Goal: Task Accomplishment & Management: Complete application form

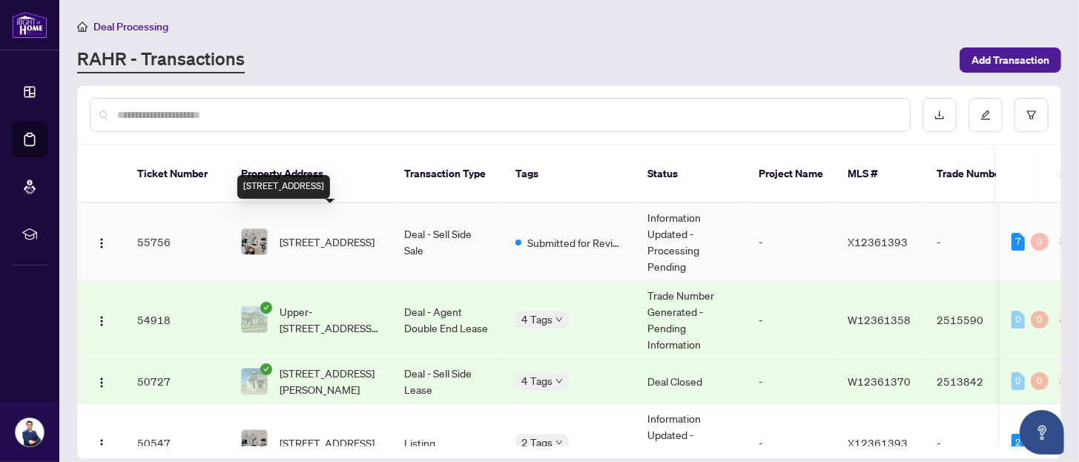
click at [331, 234] on span "[STREET_ADDRESS]" at bounding box center [326, 242] width 95 height 16
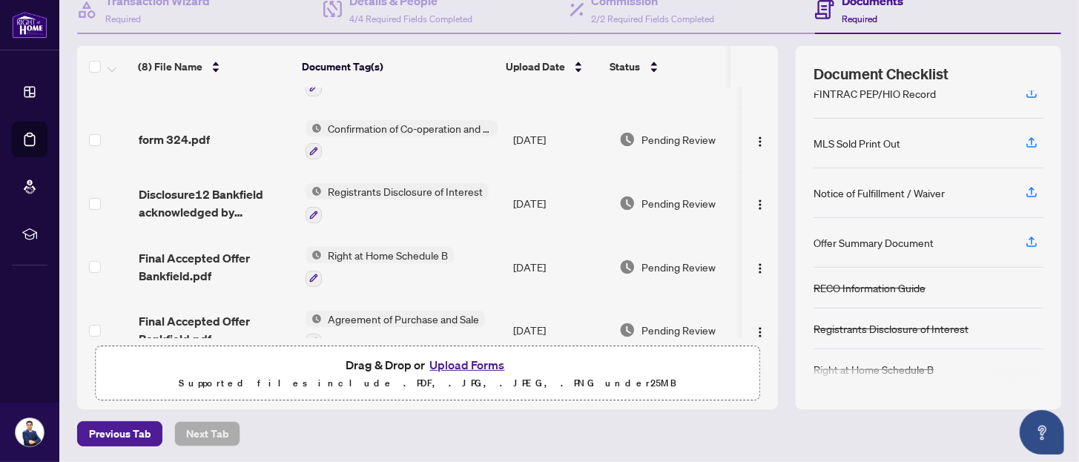
scroll to position [242, 0]
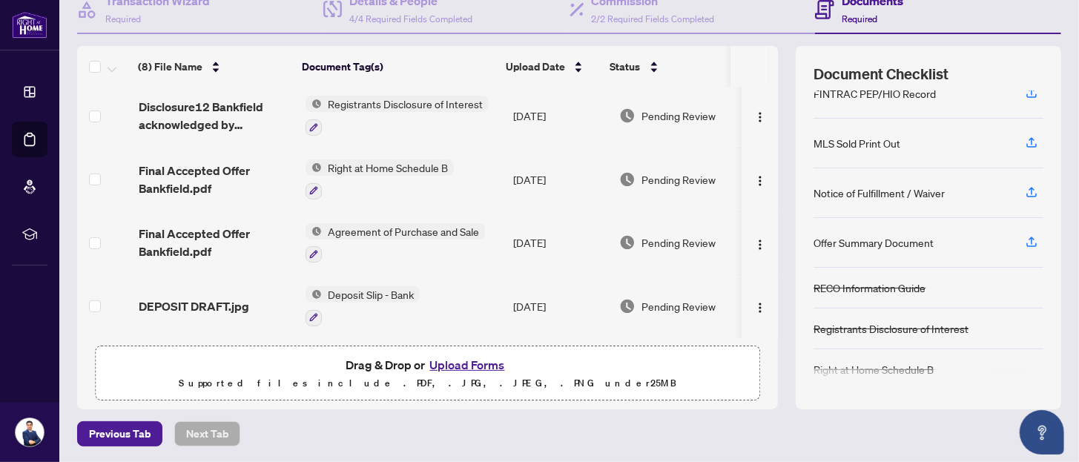
click at [477, 365] on button "Upload Forms" at bounding box center [468, 364] width 84 height 19
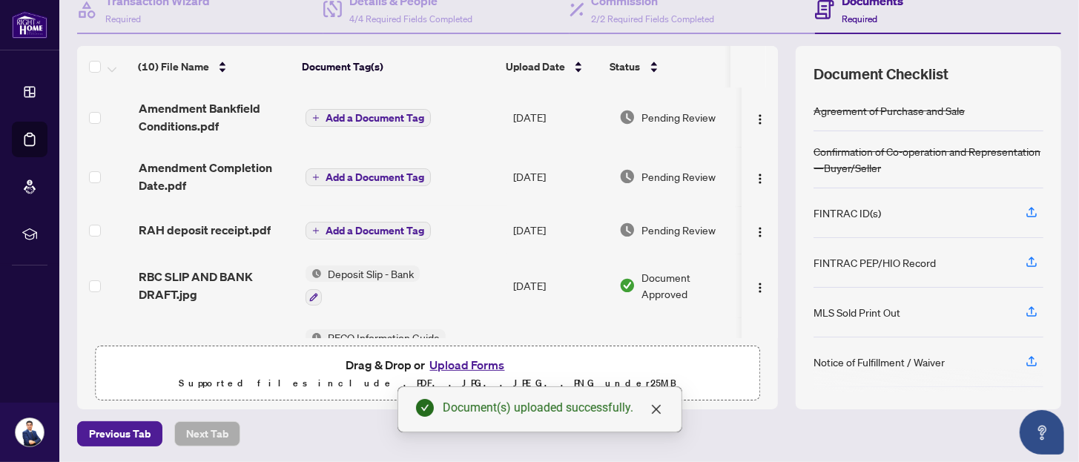
scroll to position [0, 0]
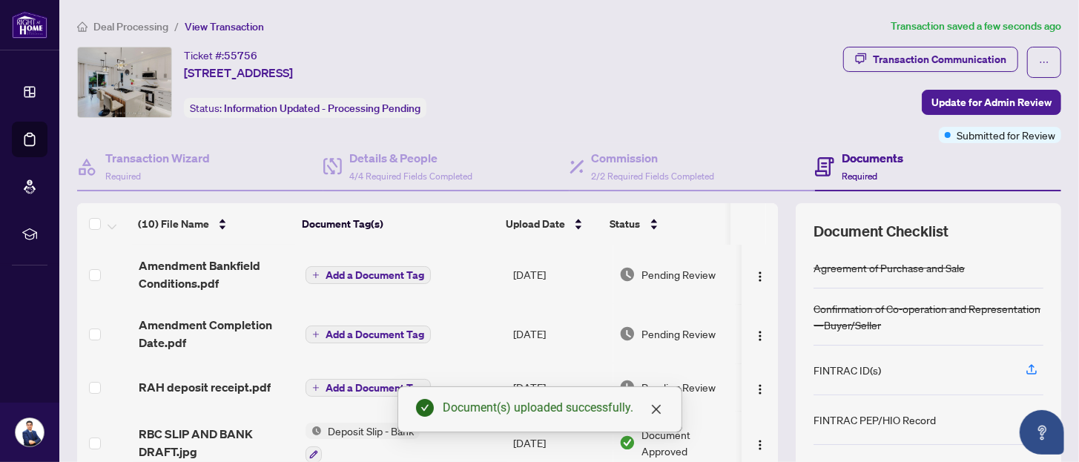
click at [346, 274] on span "Add a Document Tag" at bounding box center [374, 275] width 99 height 10
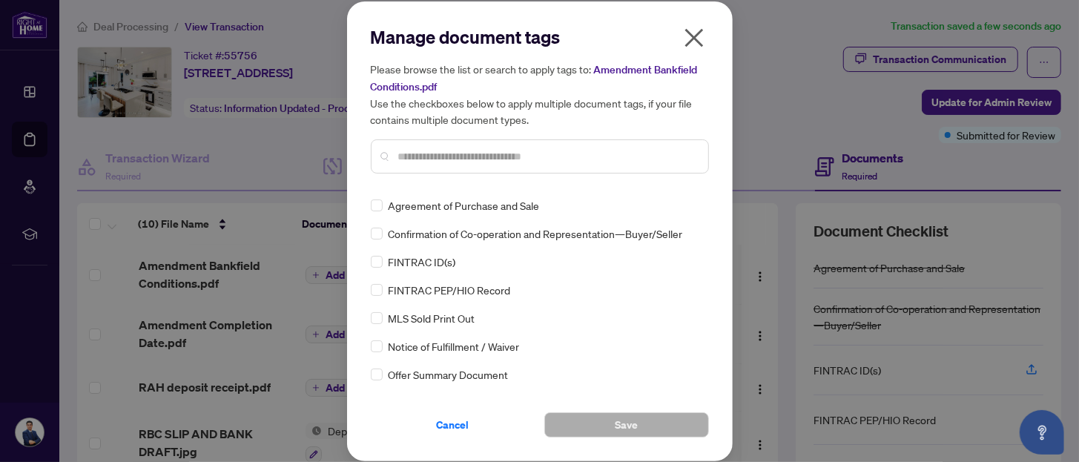
click at [433, 154] on input "text" at bounding box center [547, 156] width 298 height 16
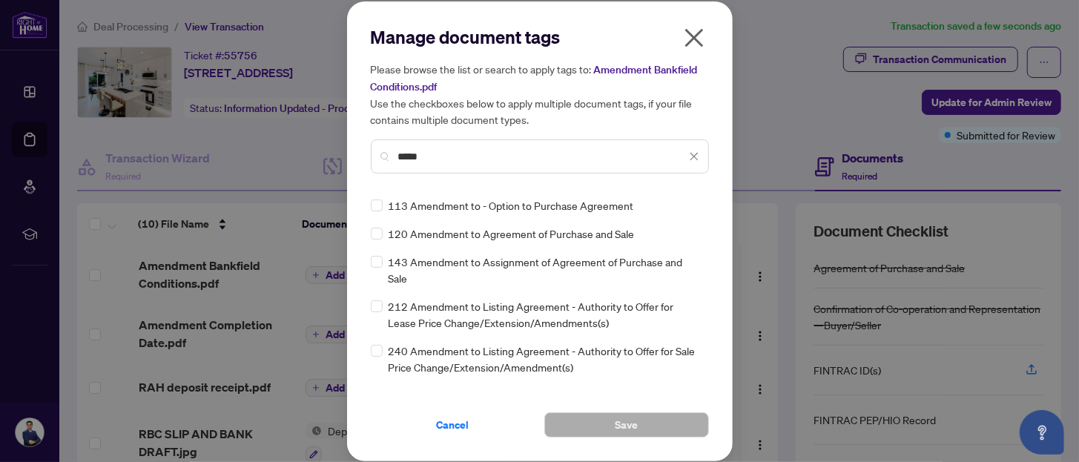
type input "*****"
click at [588, 430] on button "Save" at bounding box center [626, 424] width 165 height 25
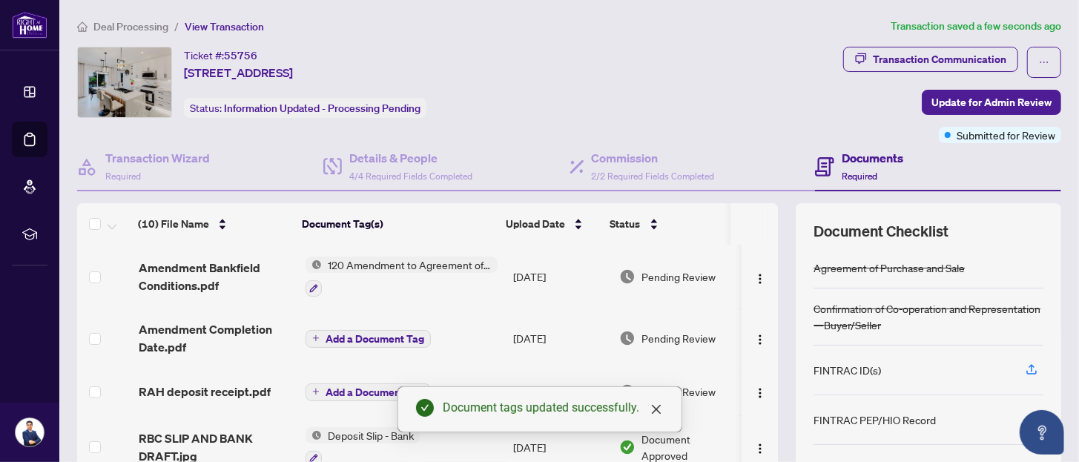
click at [350, 334] on span "Add a Document Tag" at bounding box center [374, 339] width 99 height 10
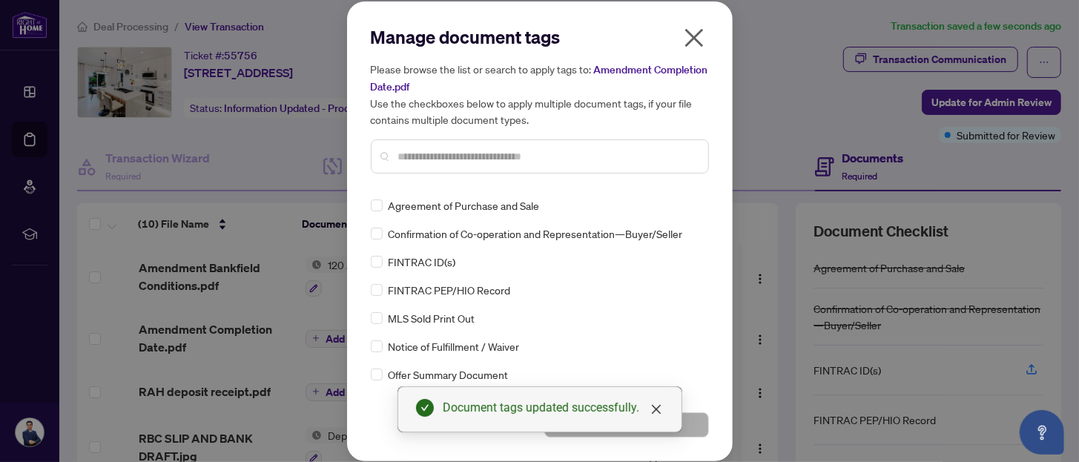
click at [481, 159] on input "text" at bounding box center [547, 156] width 298 height 16
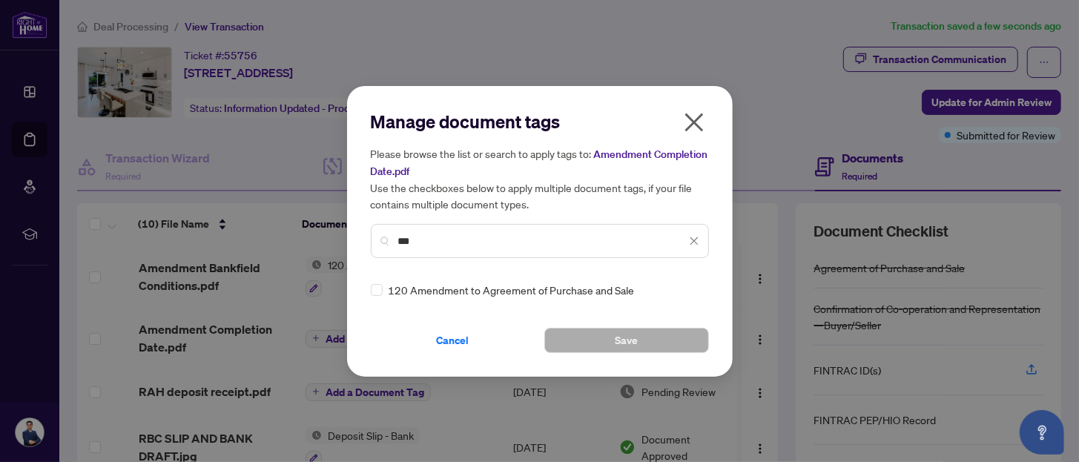
type input "***"
click at [400, 287] on span "120 Amendment to Agreement of Purchase and Sale" at bounding box center [511, 290] width 246 height 16
click at [384, 288] on div "120 Amendment to Agreement of Purchase and Sale" at bounding box center [535, 290] width 329 height 16
click at [615, 338] on span "Save" at bounding box center [626, 340] width 23 height 24
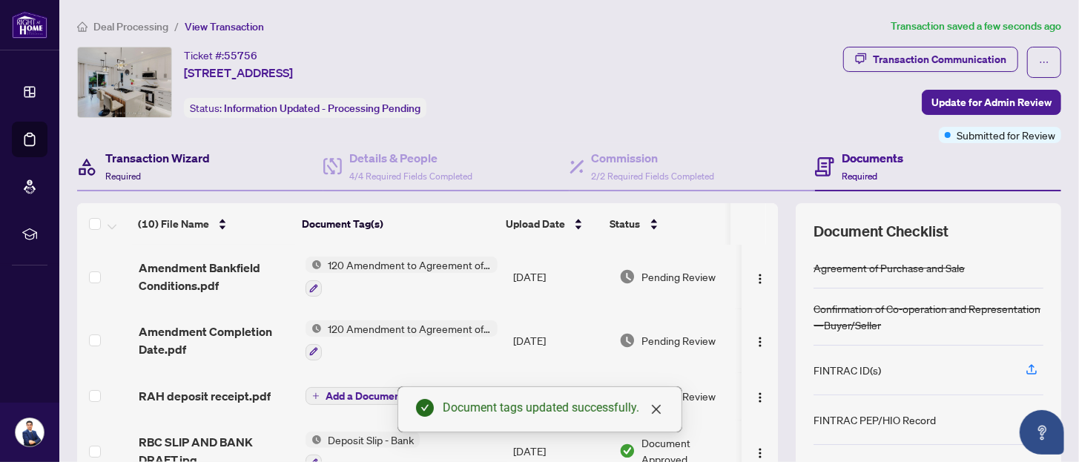
click at [150, 155] on h4 "Transaction Wizard" at bounding box center [157, 158] width 105 height 18
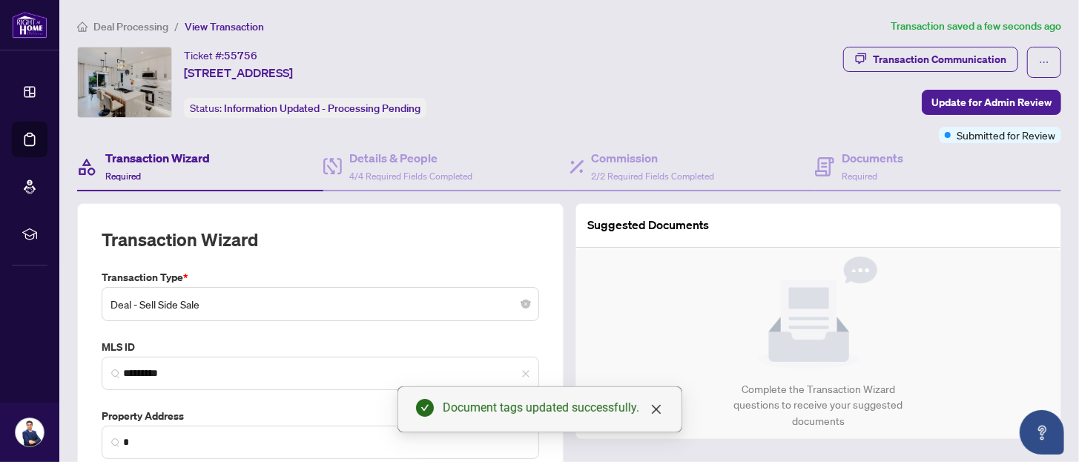
type input "**********"
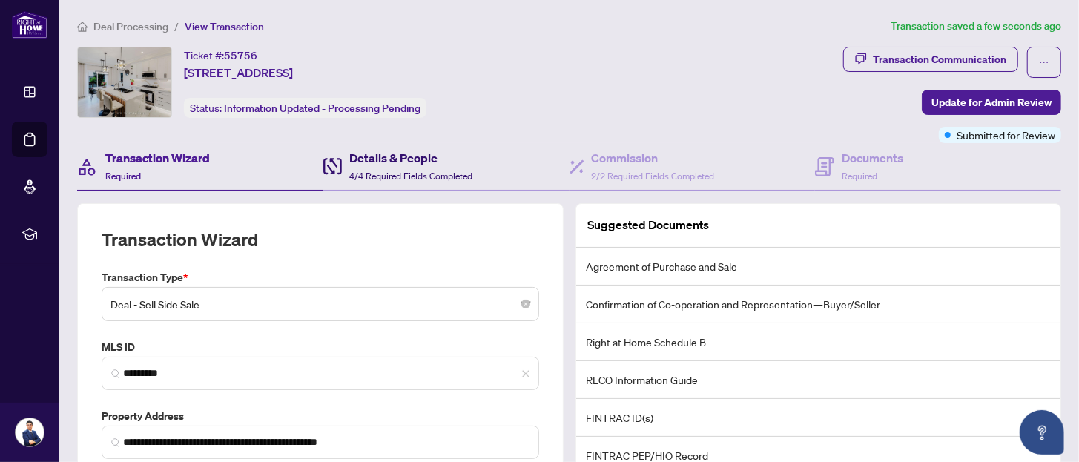
click at [384, 165] on div "Details & People 4/4 Required Fields Completed" at bounding box center [410, 166] width 123 height 35
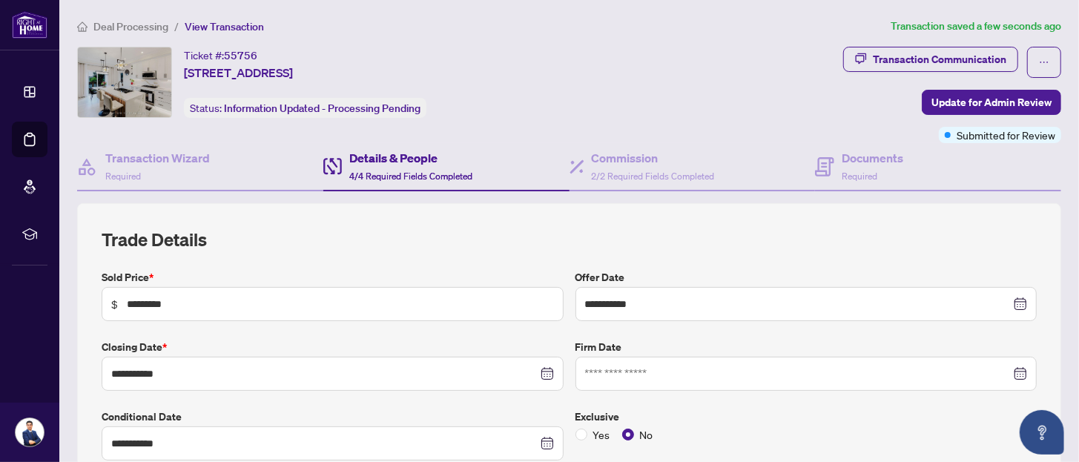
type input "**********"
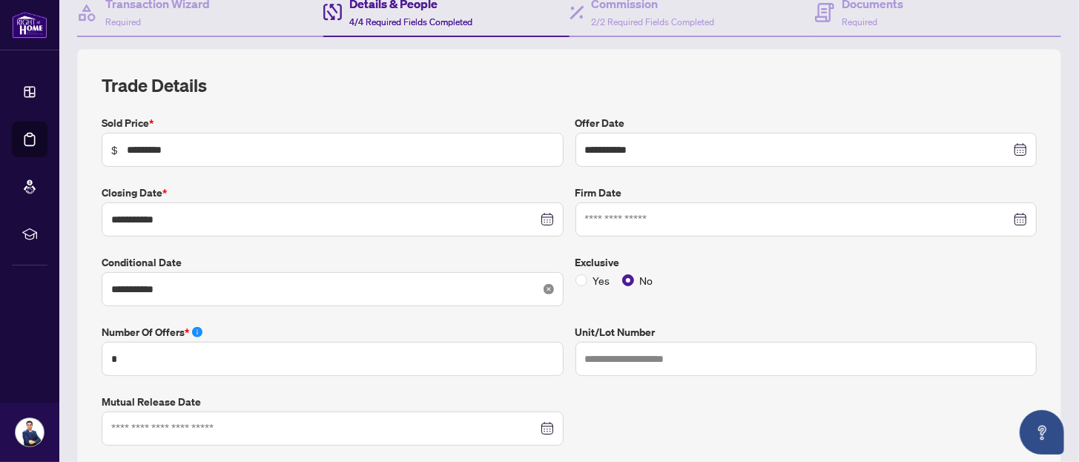
click at [543, 285] on icon "close-circle" at bounding box center [548, 289] width 10 height 10
click at [541, 287] on div at bounding box center [332, 289] width 443 height 16
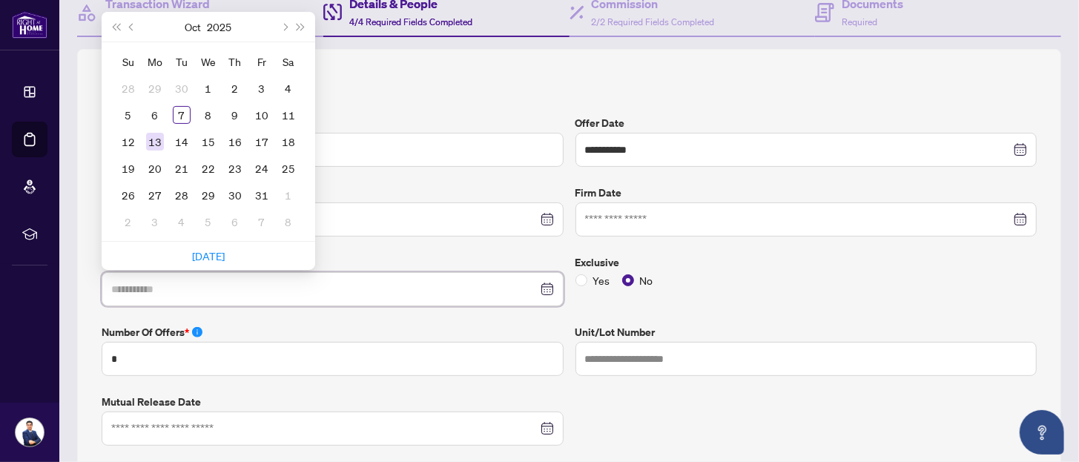
type input "**********"
click at [156, 135] on div "13" at bounding box center [155, 142] width 18 height 18
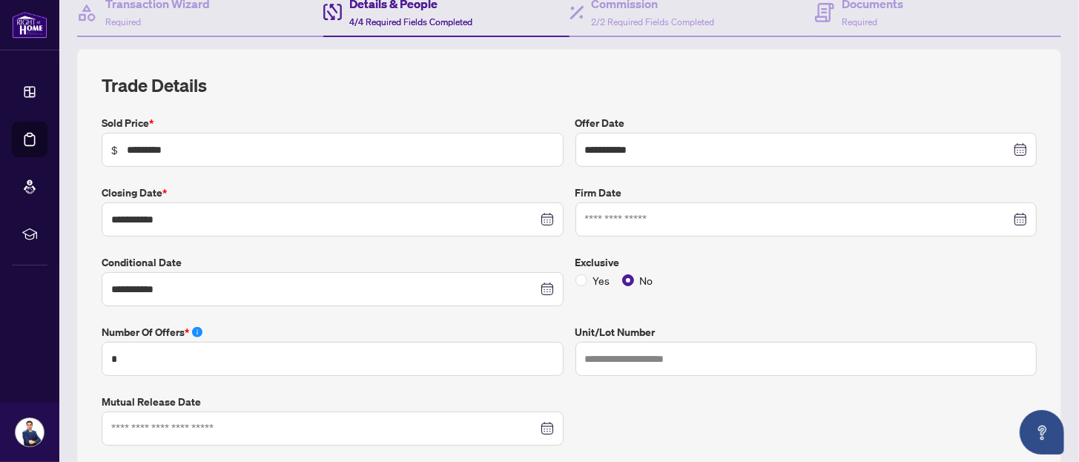
click at [600, 415] on div "**********" at bounding box center [569, 435] width 947 height 640
click at [356, 324] on label "Number of offers *" at bounding box center [333, 332] width 462 height 16
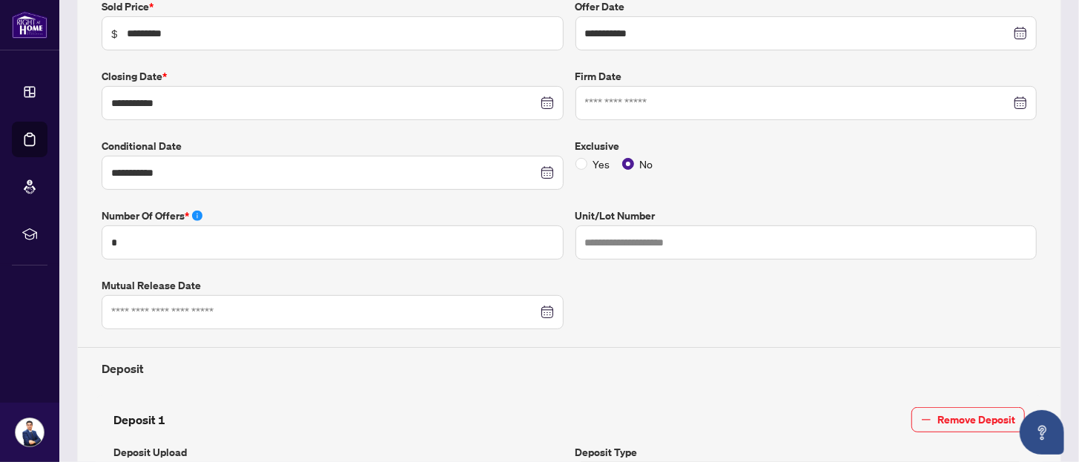
scroll to position [0, 0]
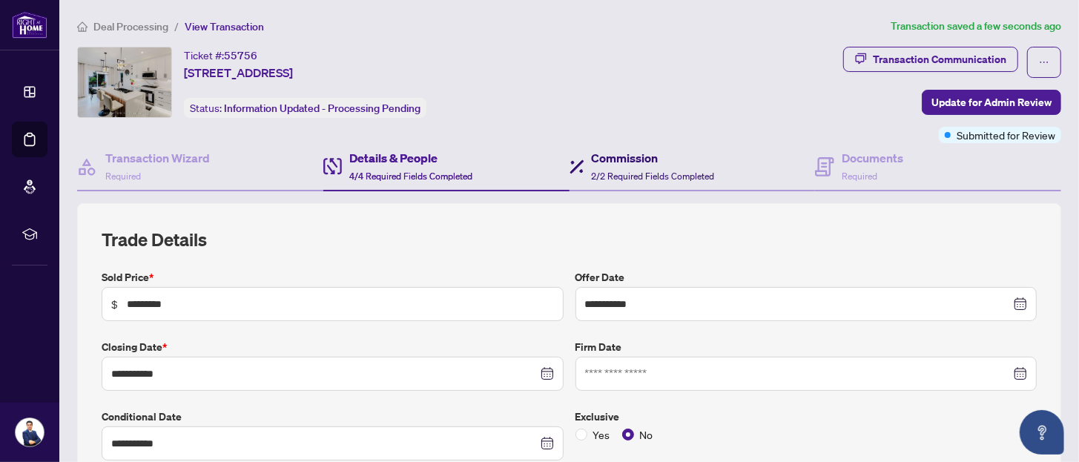
click at [593, 173] on span "2/2 Required Fields Completed" at bounding box center [653, 176] width 123 height 11
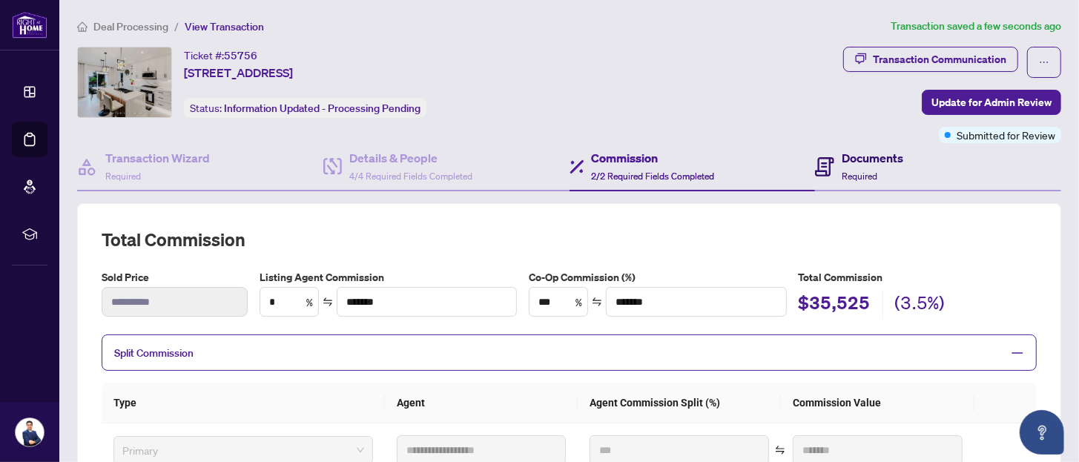
click at [868, 162] on h4 "Documents" at bounding box center [872, 158] width 62 height 18
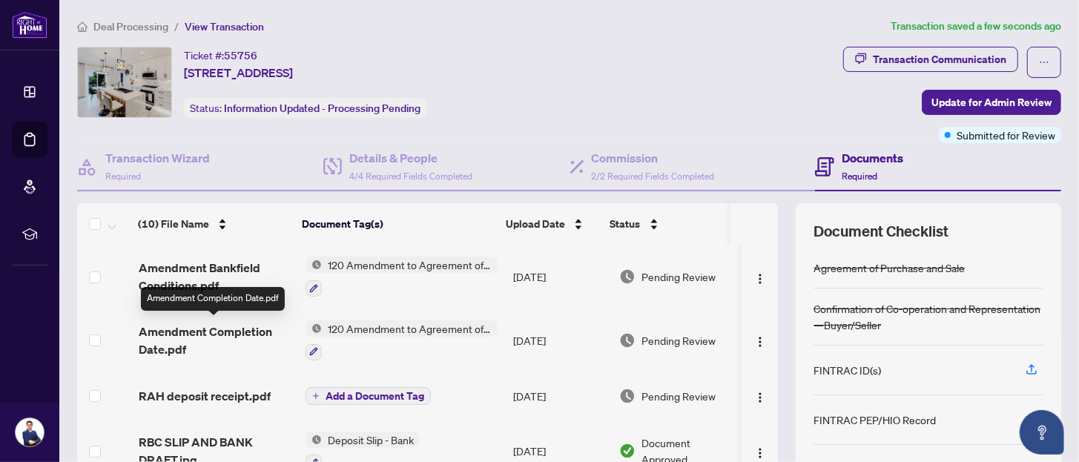
click at [202, 329] on span "Amendment Completion Date.pdf" at bounding box center [216, 340] width 154 height 36
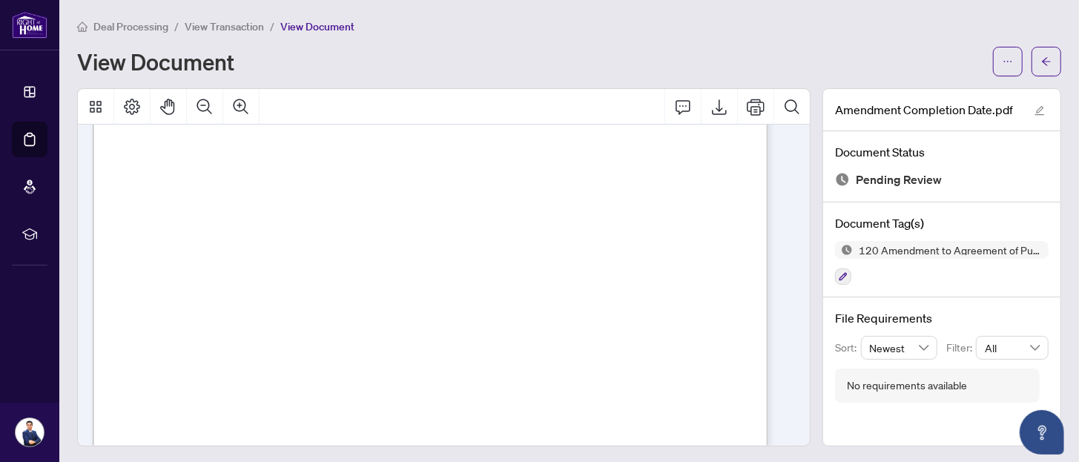
scroll to position [1477, 0]
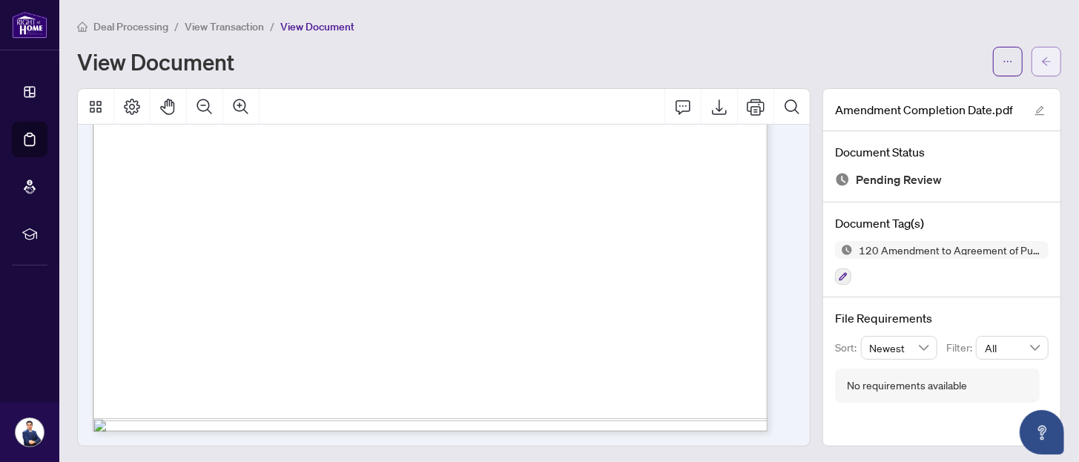
click at [1031, 59] on button "button" at bounding box center [1046, 62] width 30 height 30
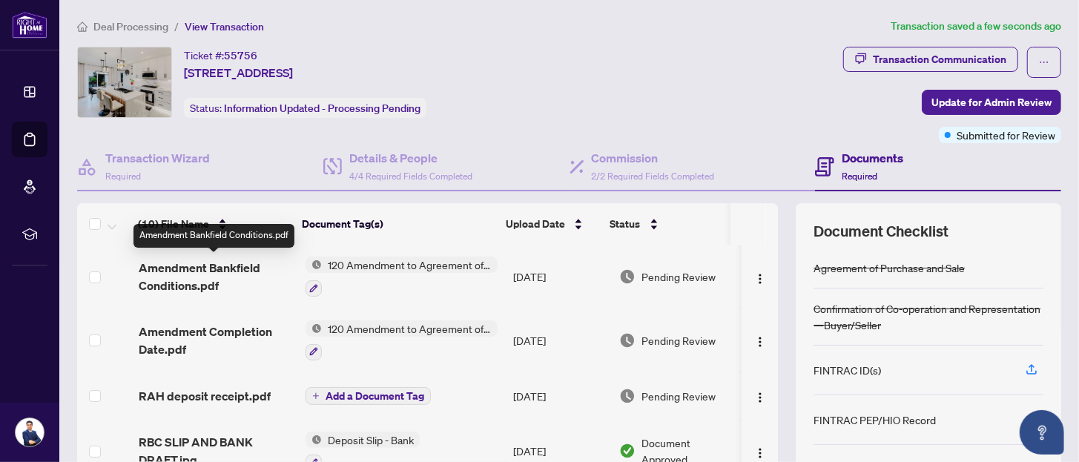
click at [171, 268] on span "Amendment Bankfield Conditions.pdf" at bounding box center [216, 277] width 154 height 36
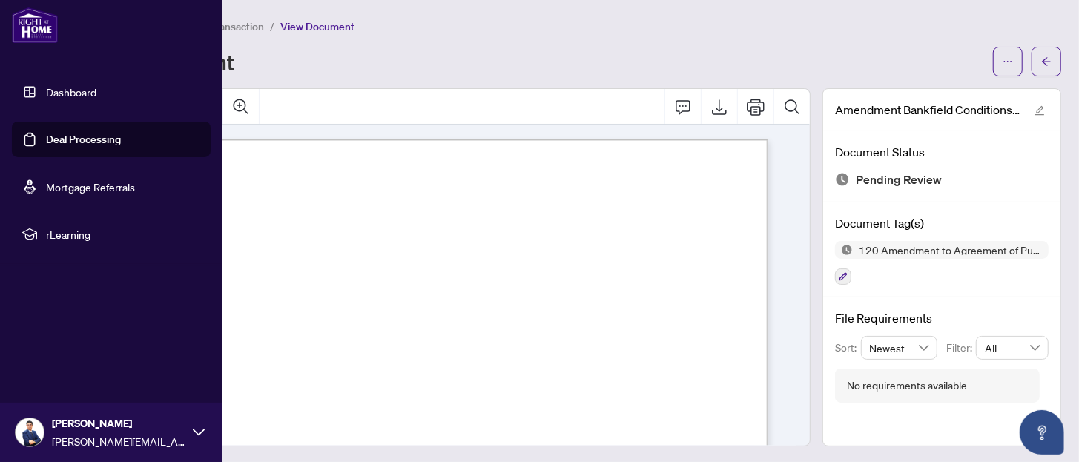
click at [82, 136] on link "Deal Processing" at bounding box center [83, 139] width 75 height 13
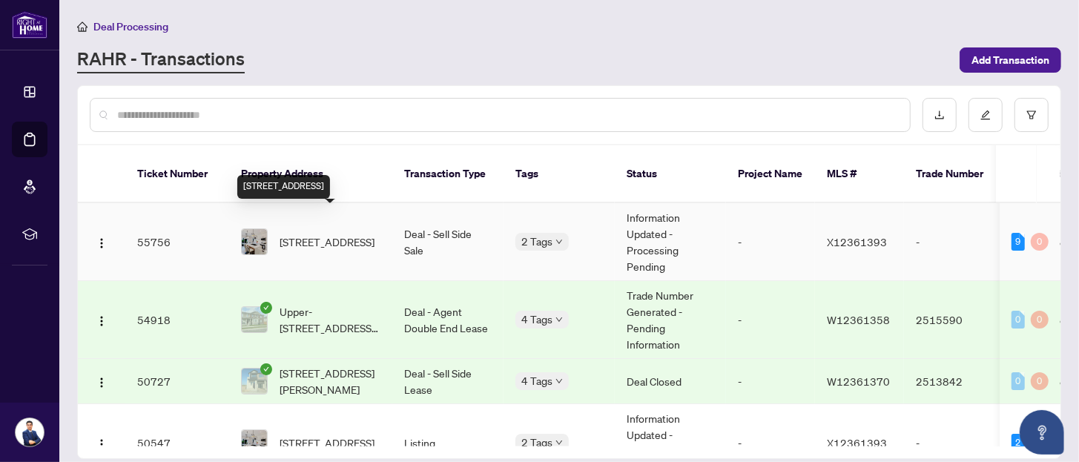
click at [328, 234] on span "[STREET_ADDRESS]" at bounding box center [326, 242] width 95 height 16
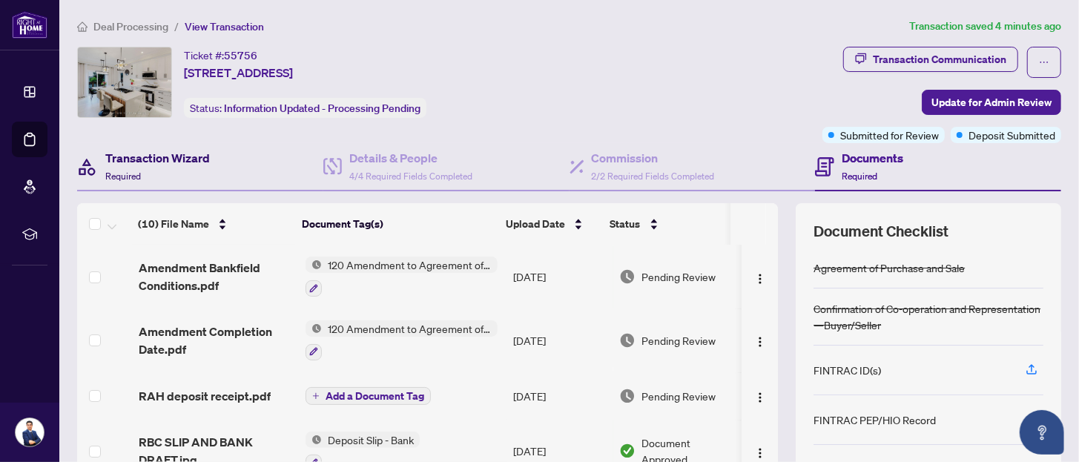
click at [170, 152] on h4 "Transaction Wizard" at bounding box center [157, 158] width 105 height 18
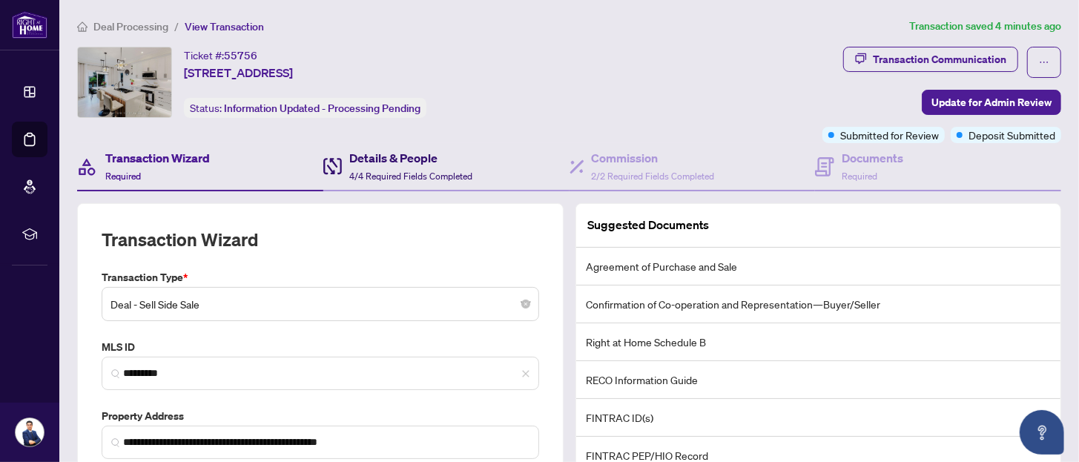
click at [374, 171] on span "4/4 Required Fields Completed" at bounding box center [410, 176] width 123 height 11
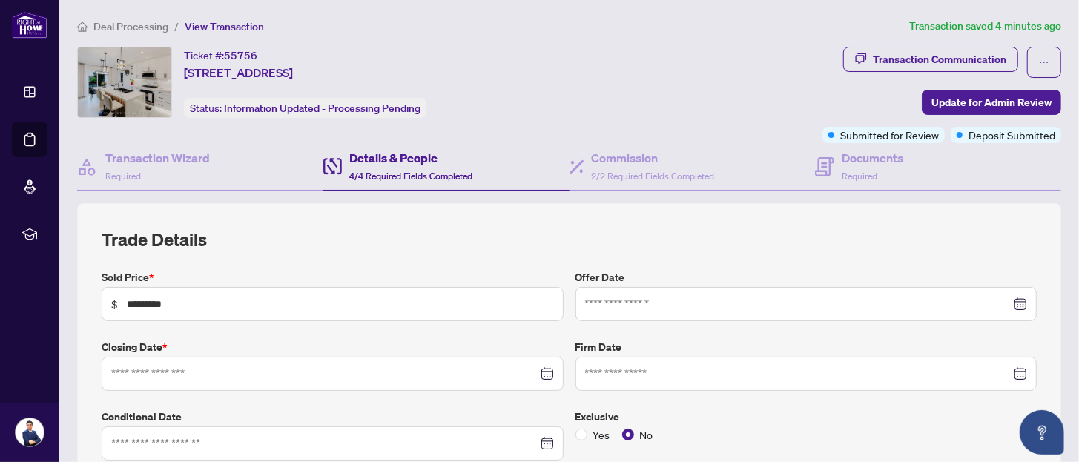
type input "**********"
click at [651, 156] on h4 "Commission" at bounding box center [653, 158] width 123 height 18
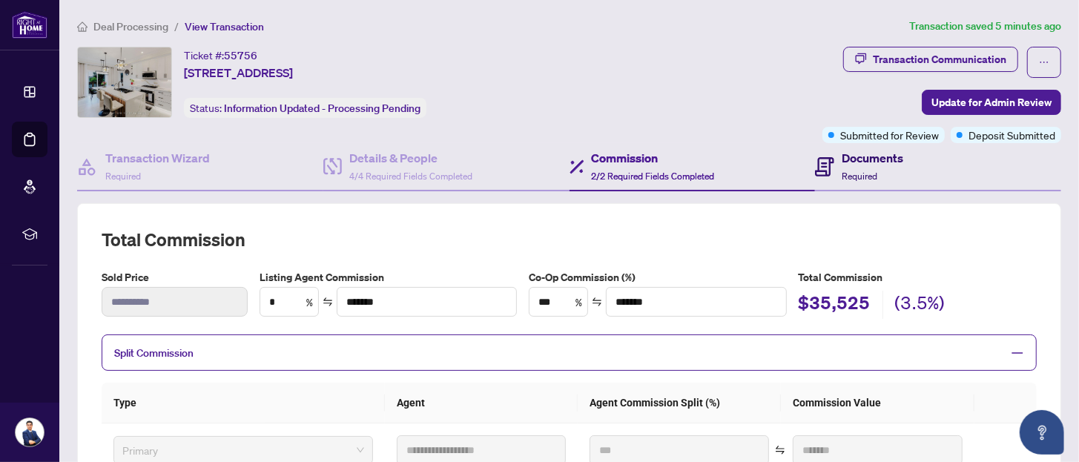
click at [845, 165] on div "Documents Required" at bounding box center [872, 166] width 62 height 35
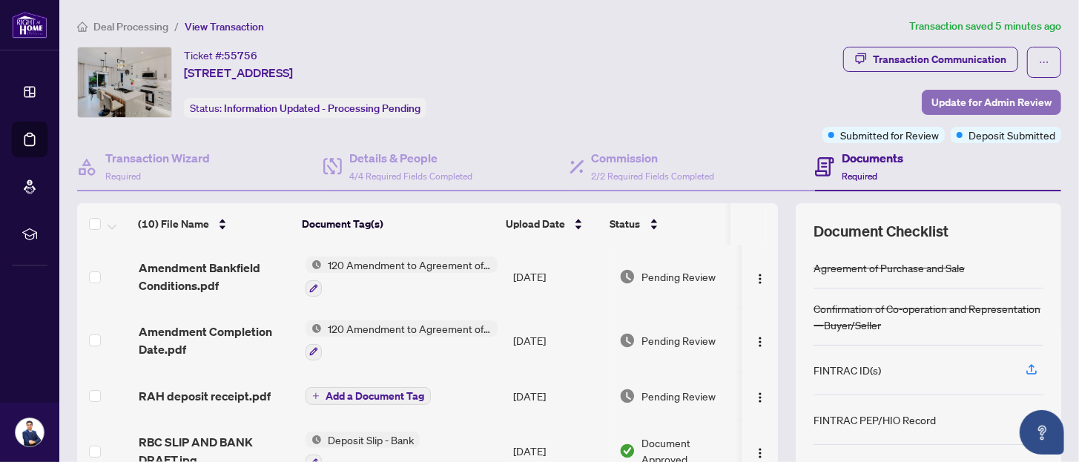
click at [953, 96] on span "Update for Admin Review" at bounding box center [991, 102] width 120 height 24
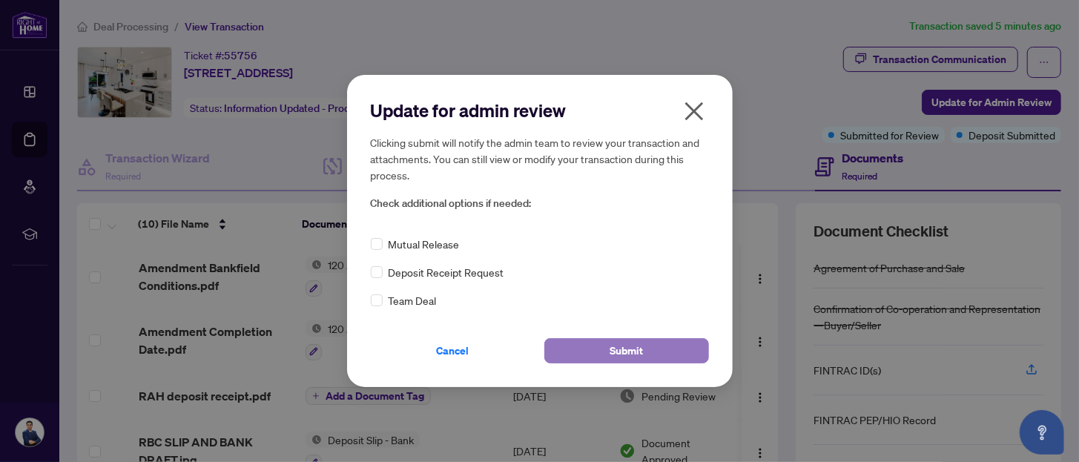
click at [626, 350] on span "Submit" at bounding box center [625, 351] width 33 height 24
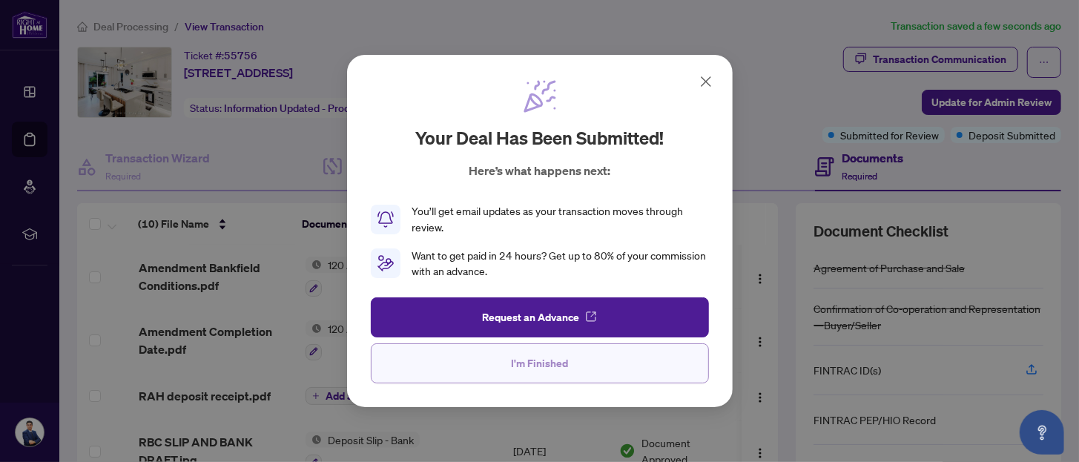
click at [500, 362] on button "I'm Finished" at bounding box center [540, 363] width 338 height 40
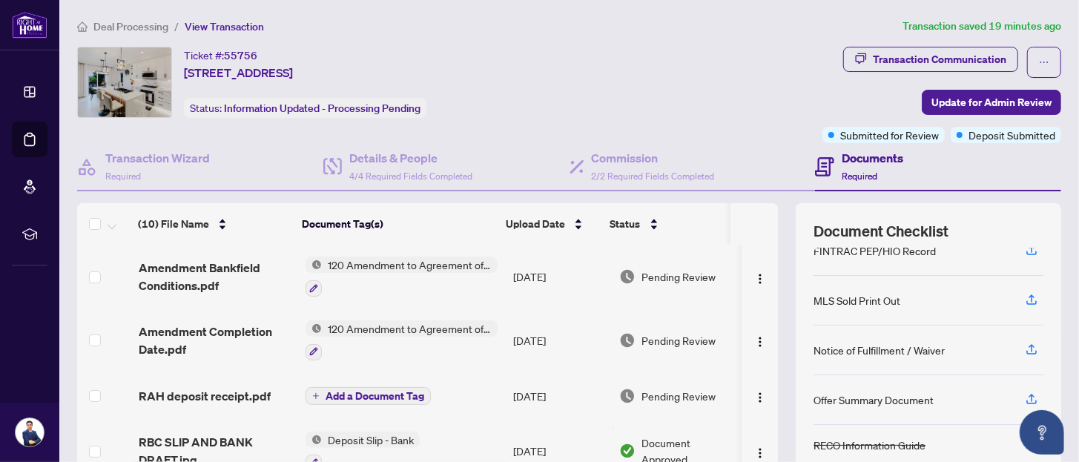
click at [604, 56] on div "Ticket #: 55756 [STREET_ADDRESS][PERSON_NAME] Status: Information Updated - Pro…" at bounding box center [446, 82] width 739 height 71
click at [722, 68] on div "Ticket #: 55756 [STREET_ADDRESS][PERSON_NAME] Status: Information Updated - Pro…" at bounding box center [446, 82] width 739 height 71
